Goal: Information Seeking & Learning: Find specific fact

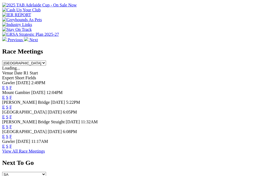
scroll to position [206, 0]
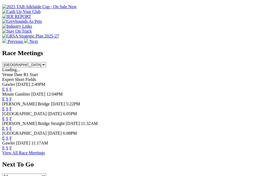
click at [12, 136] on link "F" at bounding box center [11, 138] width 2 height 5
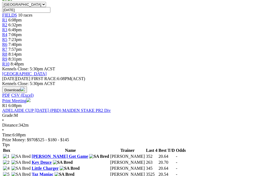
scroll to position [170, 0]
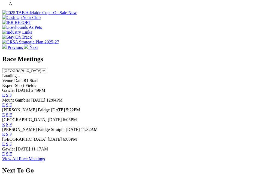
scroll to position [200, 0]
click at [12, 112] on link "F" at bounding box center [11, 114] width 2 height 5
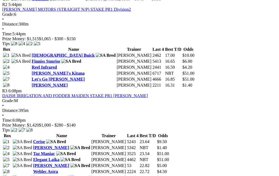
scroll to position [345, 0]
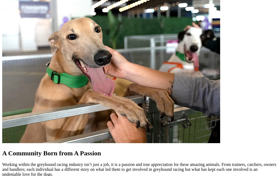
scroll to position [446, 0]
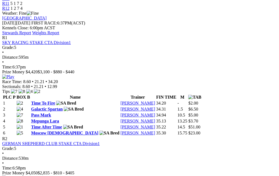
scroll to position [241, 0]
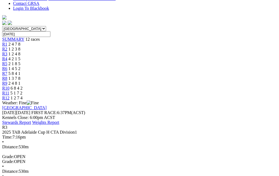
scroll to position [153, 0]
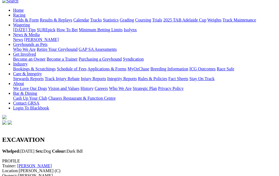
scroll to position [34, 0]
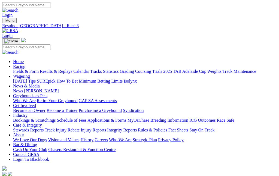
scroll to position [153, 0]
